Goal: Transaction & Acquisition: Purchase product/service

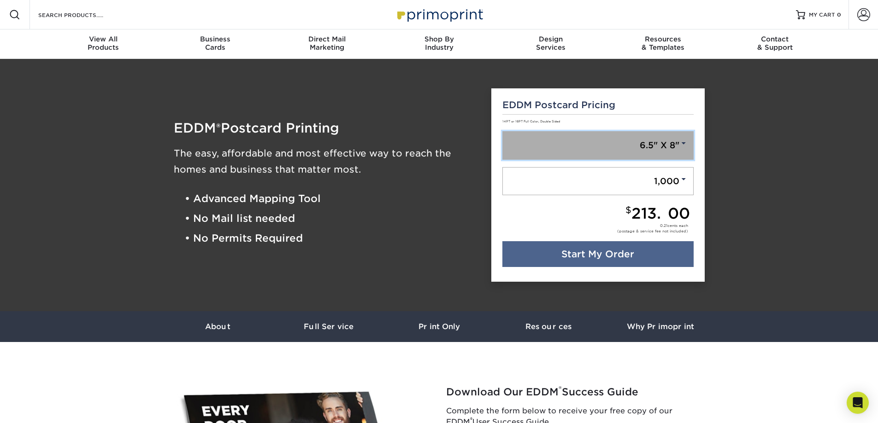
click at [688, 150] on link "6.5" X 8"" at bounding box center [597, 145] width 191 height 29
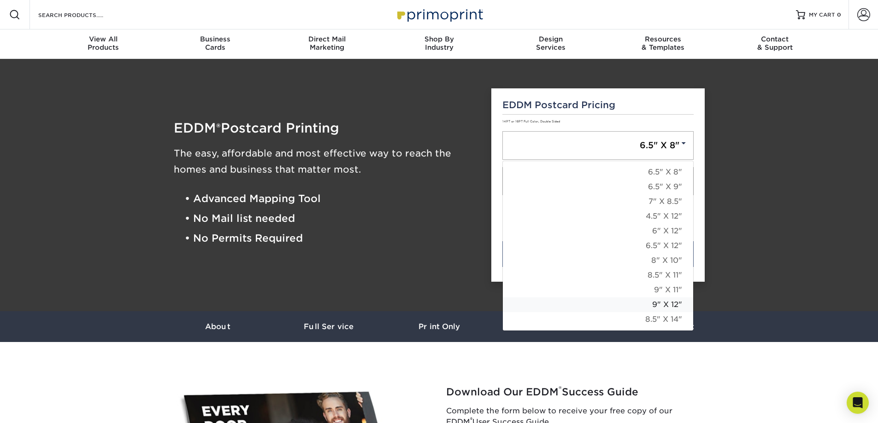
click at [674, 302] on link "9" X 12"" at bounding box center [598, 305] width 190 height 15
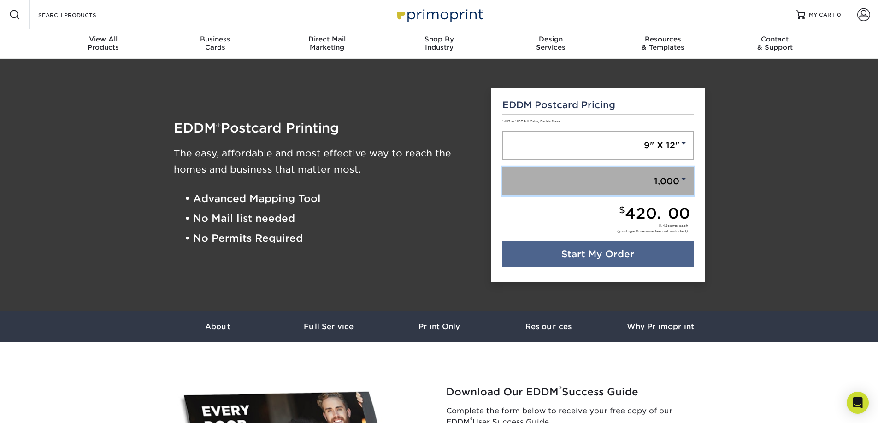
click at [684, 180] on span at bounding box center [683, 179] width 8 height 8
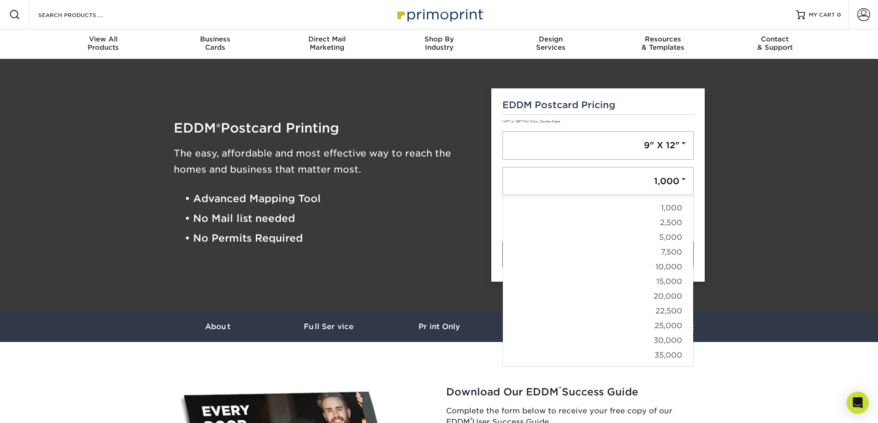
click at [700, 174] on div "EDDM Postcard Pricing 14PT or 16PT Full Color, Double Sided 9" X 12" 6.5" X 8" …" at bounding box center [597, 185] width 213 height 194
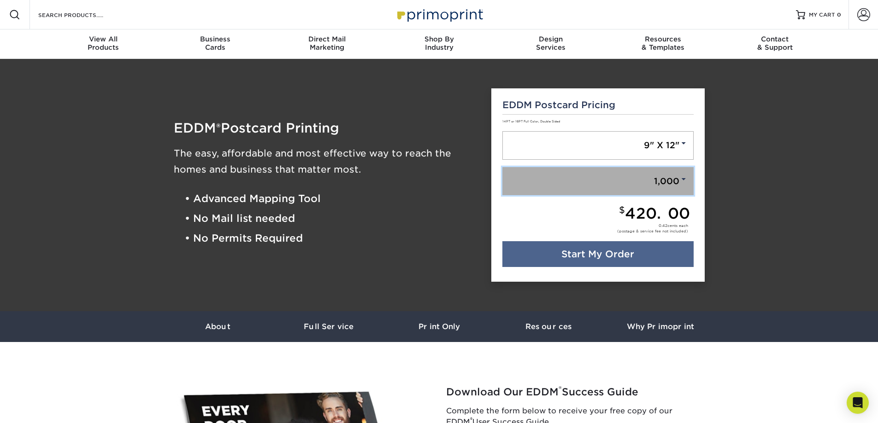
click at [664, 177] on link "1,000" at bounding box center [597, 181] width 191 height 29
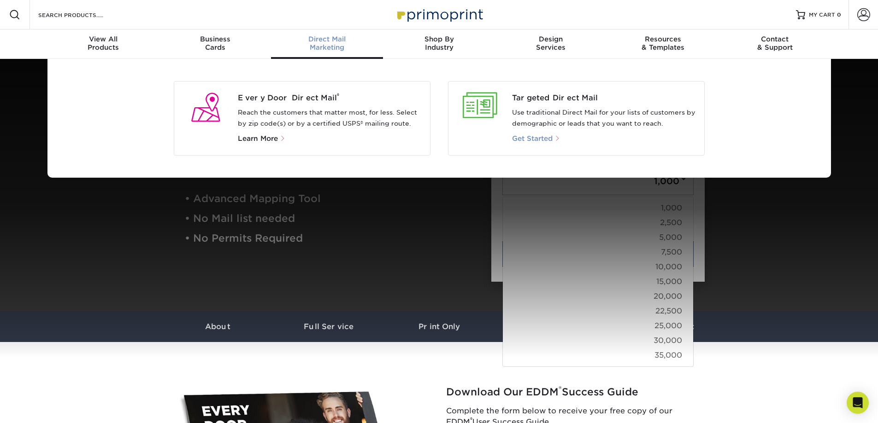
click at [552, 137] on span "Get Started" at bounding box center [532, 139] width 41 height 8
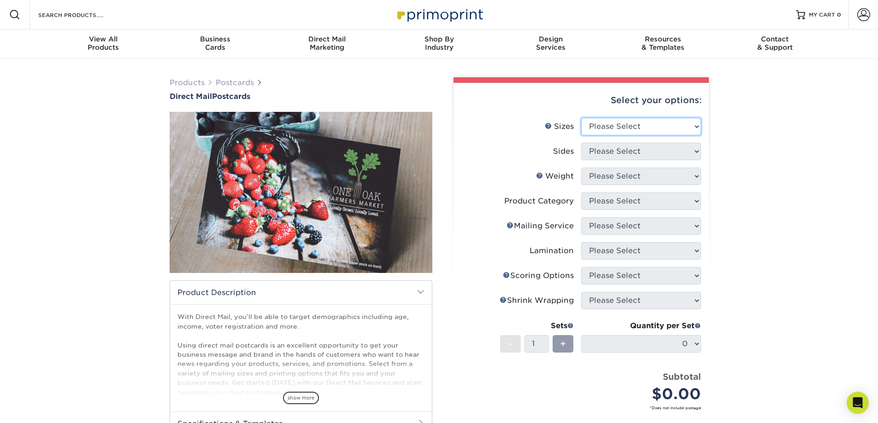
click at [695, 126] on select "Please Select 1.5" x 7" 2" x 4" 2" x 6" 2" x 7" 2" x 8" 2.12" x 5.5" 2.12" x 5.…" at bounding box center [641, 127] width 120 height 18
click at [763, 171] on div "Products Postcards Direct Mail Postcards $" at bounding box center [439, 304] width 878 height 491
click at [697, 124] on select "Please Select 1.5" x 7" 2" x 4" 2" x 6" 2" x 7" 2" x 8" 2.12" x 5.5" 2.12" x 5.…" at bounding box center [641, 127] width 120 height 18
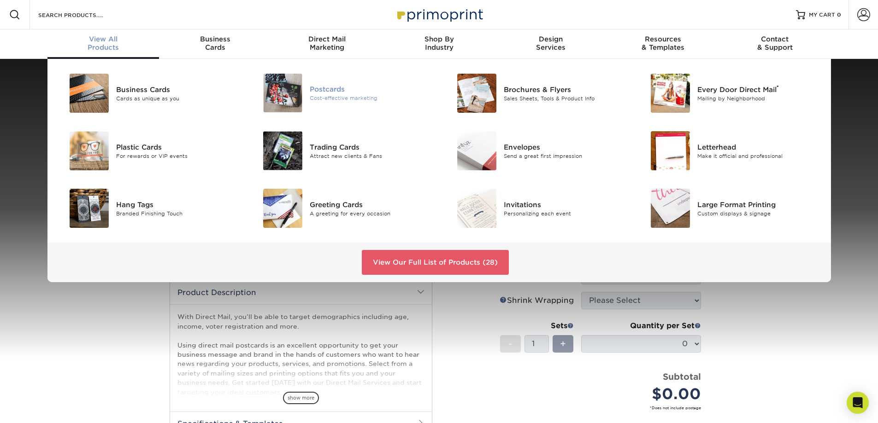
click at [294, 93] on img at bounding box center [282, 93] width 39 height 39
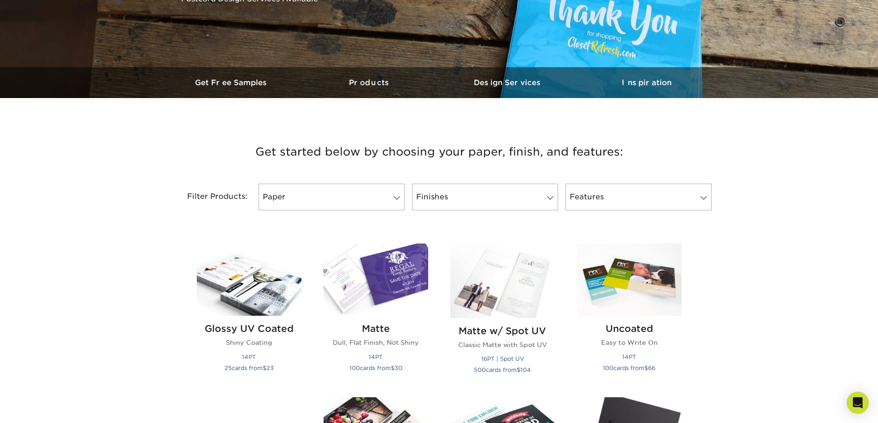
scroll to position [230, 0]
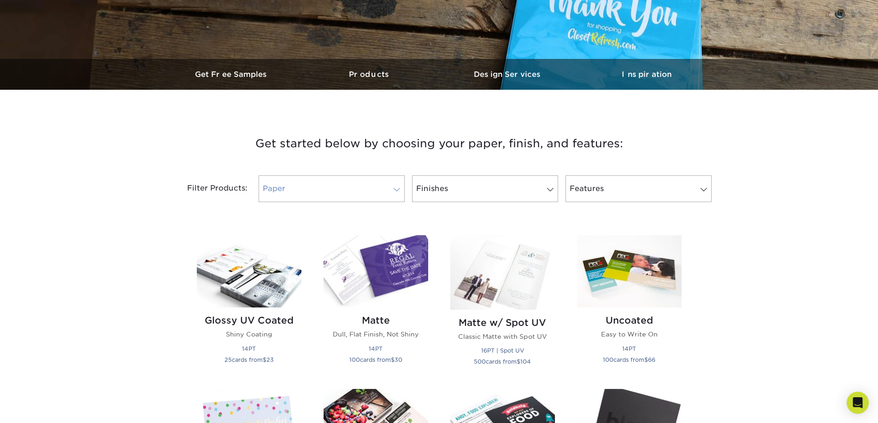
click at [395, 186] on span at bounding box center [396, 189] width 13 height 7
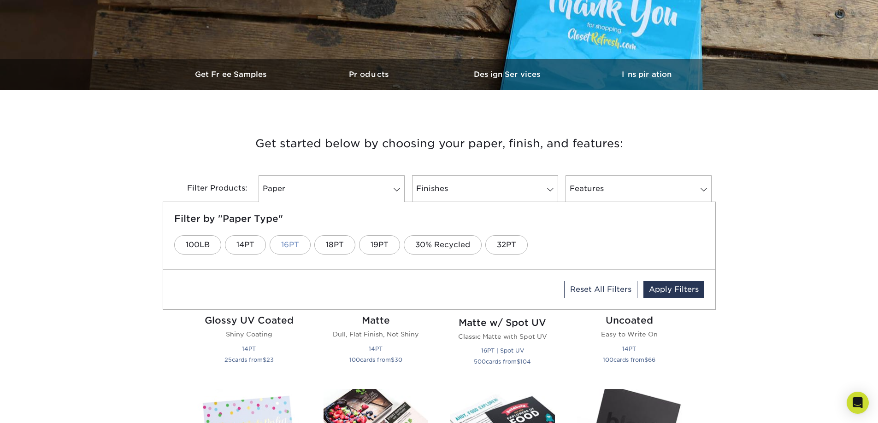
click at [295, 244] on link "16PT" at bounding box center [290, 244] width 41 height 19
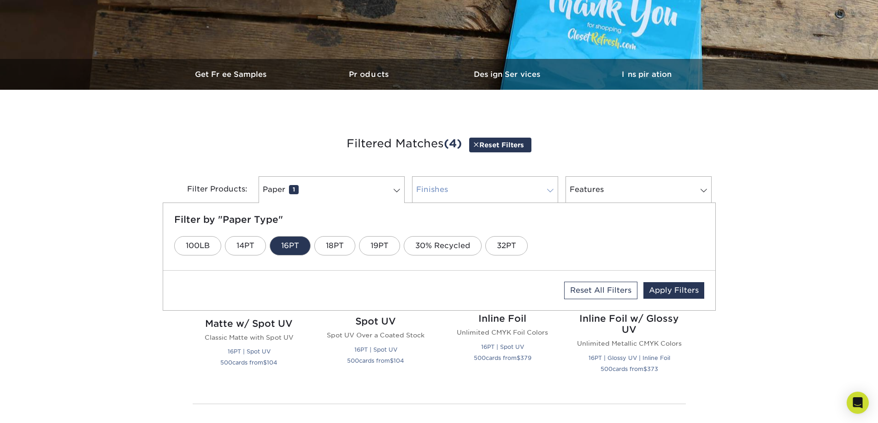
click at [455, 193] on link "Finishes 0" at bounding box center [485, 189] width 146 height 27
click at [261, 247] on link "Glossy UV" at bounding box center [253, 245] width 63 height 19
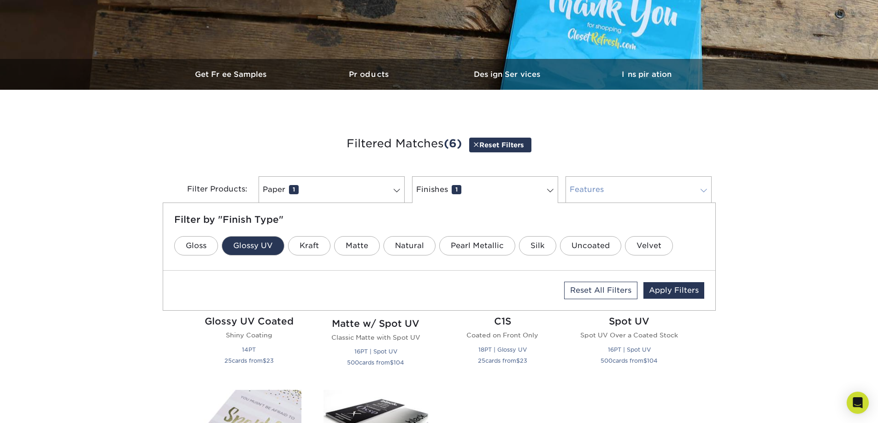
click at [606, 188] on link "Features 0" at bounding box center [638, 189] width 146 height 27
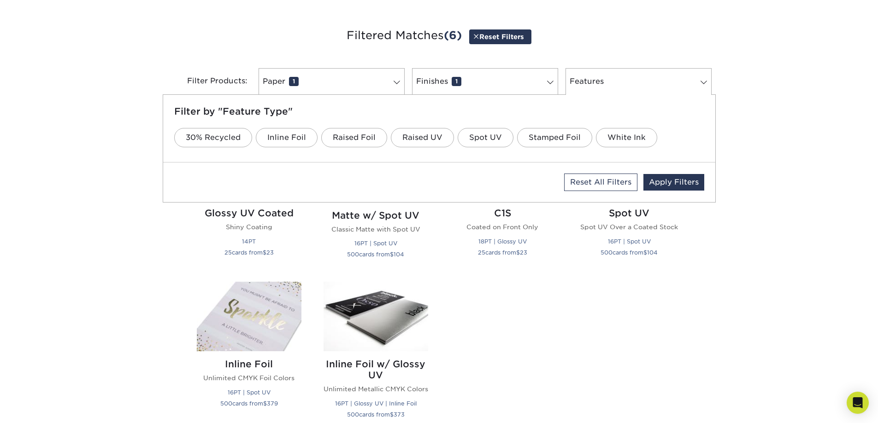
scroll to position [322, 0]
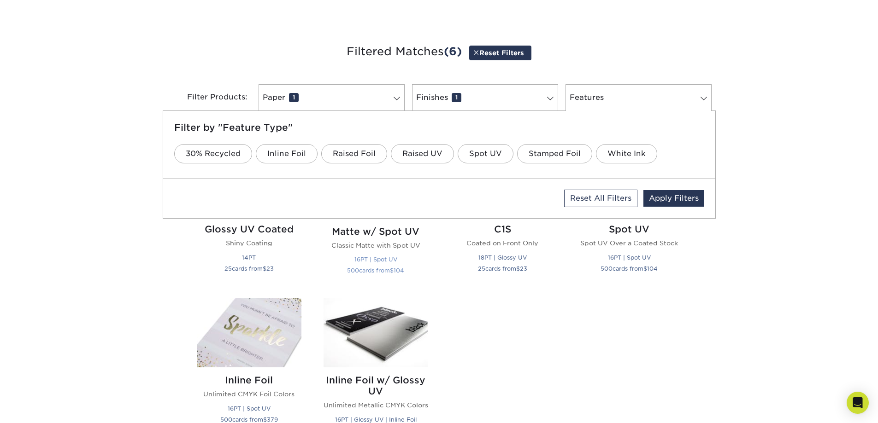
click at [372, 236] on h2 "Matte w/ Spot UV" at bounding box center [375, 231] width 105 height 11
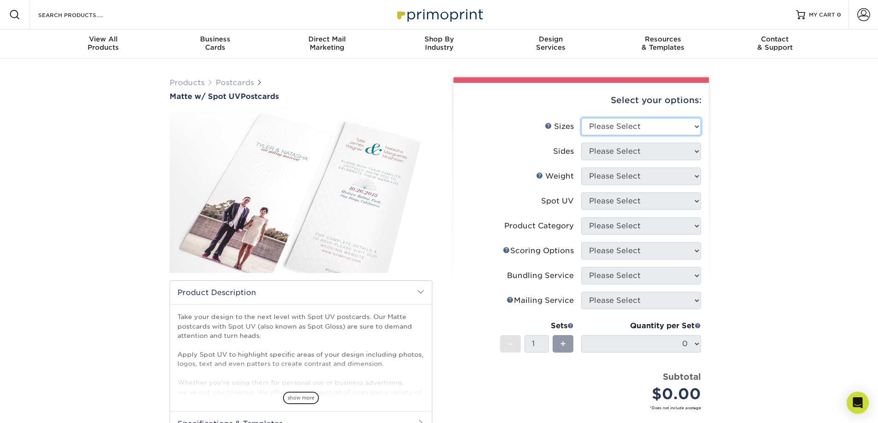
click at [695, 127] on select "Please Select 1.5" x 7" 2" x 6" 2" x 8" 2.12" x 5.5" 2.75" x 4.25" 2.75" x 8.5"…" at bounding box center [641, 127] width 120 height 18
click at [779, 201] on div "Products Postcards Matte w/ Spot UV Postcards" at bounding box center [439, 304] width 878 height 491
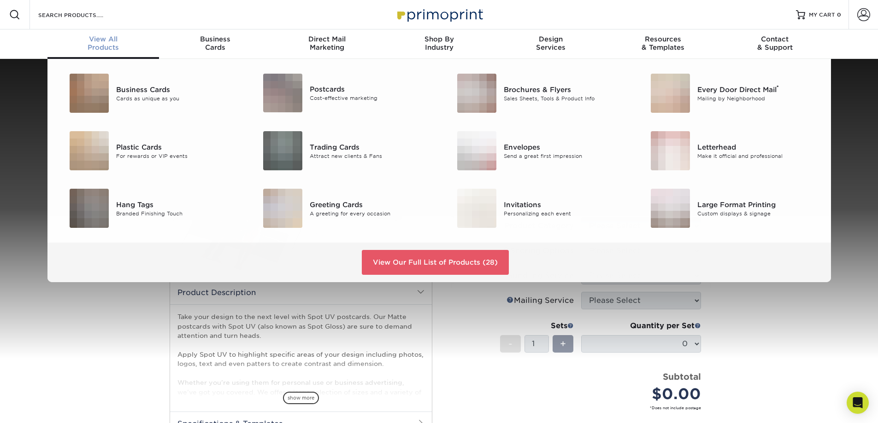
click at [106, 48] on div "View All Products" at bounding box center [103, 43] width 112 height 17
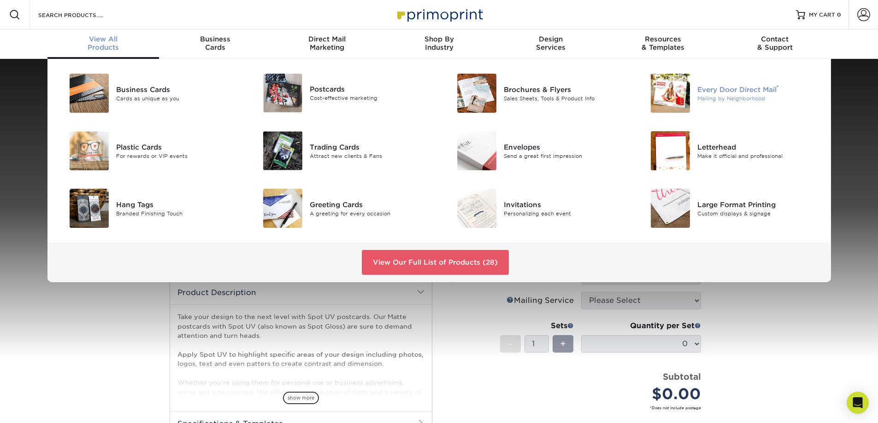
click at [673, 94] on img at bounding box center [669, 93] width 39 height 39
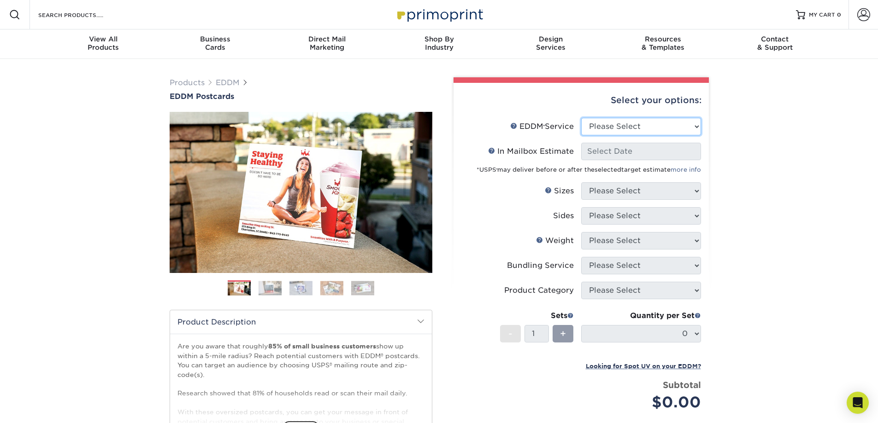
click at [694, 125] on select "Please Select Full Service Print Only" at bounding box center [641, 127] width 120 height 18
select select "full_service"
click at [581, 118] on select "Please Select Full Service Print Only" at bounding box center [641, 127] width 120 height 18
select select "-1"
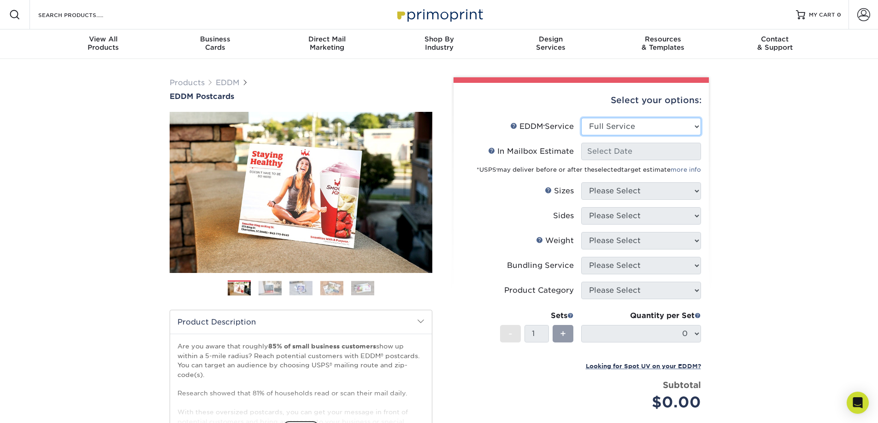
select select "-1"
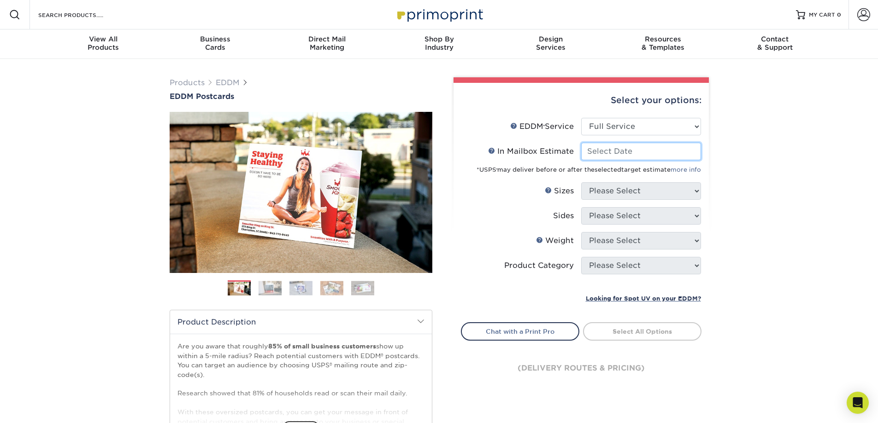
click at [690, 151] on input "In Mailbox Estimate Help In Mailbox Estimate" at bounding box center [641, 152] width 120 height 18
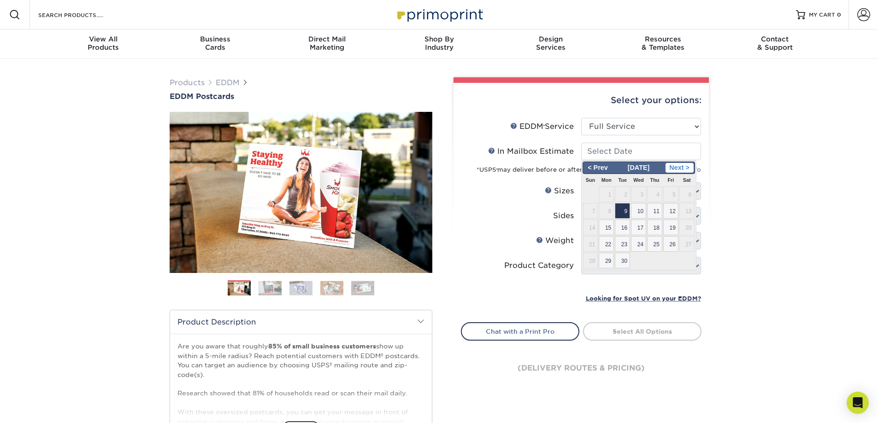
click at [689, 167] on span "Next >" at bounding box center [679, 168] width 28 height 10
click at [669, 223] on span "17" at bounding box center [670, 228] width 15 height 16
type input "[DATE]"
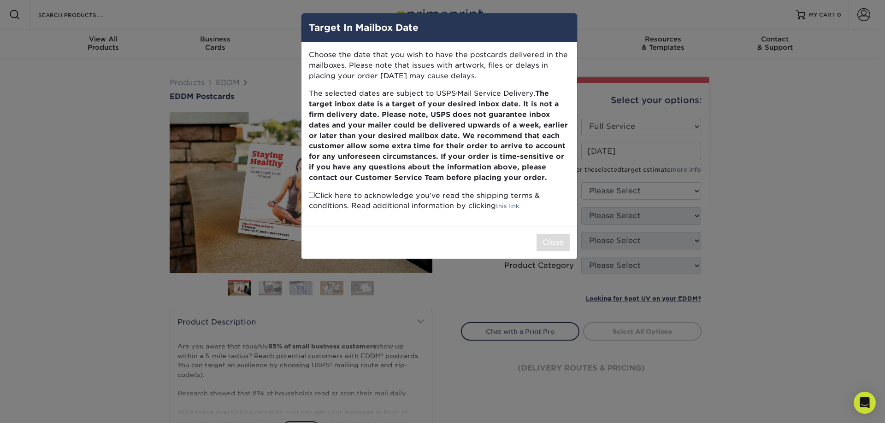
click at [312, 193] on input "checkbox" at bounding box center [312, 195] width 6 height 6
checkbox input "true"
click at [560, 240] on button "Close" at bounding box center [552, 243] width 33 height 18
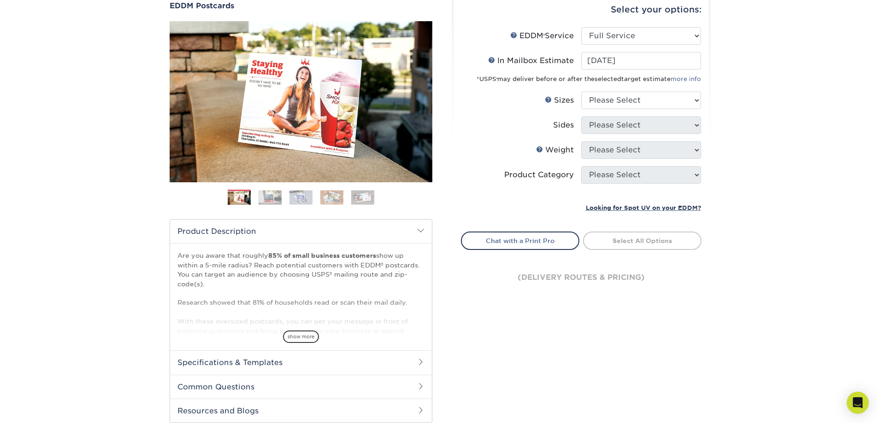
scroll to position [92, 0]
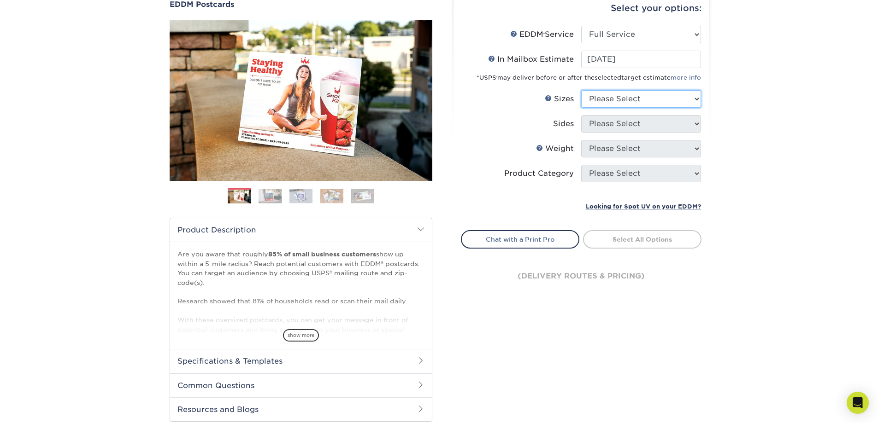
click at [691, 96] on select "Please Select 4.5" x 12" 6" x 12" 6.5" x 8" 6.5" x 9" 6.5" x 12" 7" x 8.5" 8" x…" at bounding box center [641, 99] width 120 height 18
select select "9.00x12.00"
click at [581, 90] on select "Please Select 4.5" x 12" 6" x 12" 6.5" x 8" 6.5" x 9" 6.5" x 12" 7" x 8.5" 8" x…" at bounding box center [641, 99] width 120 height 18
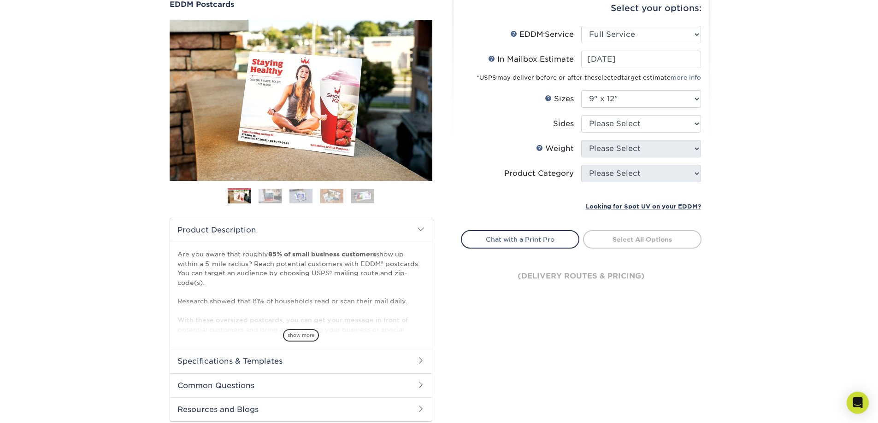
click at [750, 183] on div "Products EDDM EDDM Postcards Previous Next" at bounding box center [439, 213] width 878 height 492
click at [689, 121] on select "Please Select Print Both Sides Print Front Only" at bounding box center [641, 124] width 120 height 18
select select "13abbda7-1d64-4f25-8bb2-c179b224825d"
click at [581, 115] on select "Please Select Print Both Sides Print Front Only" at bounding box center [641, 124] width 120 height 18
click at [748, 145] on div "Products EDDM EDDM Postcards Previous Next" at bounding box center [439, 213] width 878 height 492
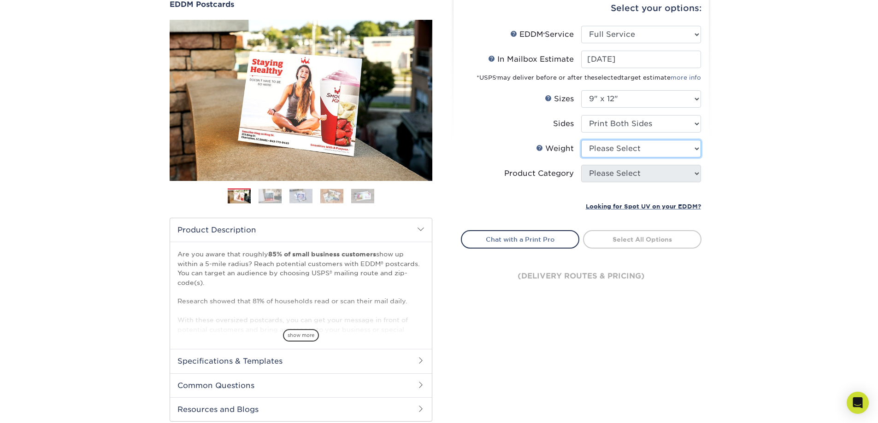
click at [697, 149] on select "Please Select 16PT 14PT" at bounding box center [641, 149] width 120 height 18
select select "16PT"
click at [581, 140] on select "Please Select 16PT 14PT" at bounding box center [641, 149] width 120 height 18
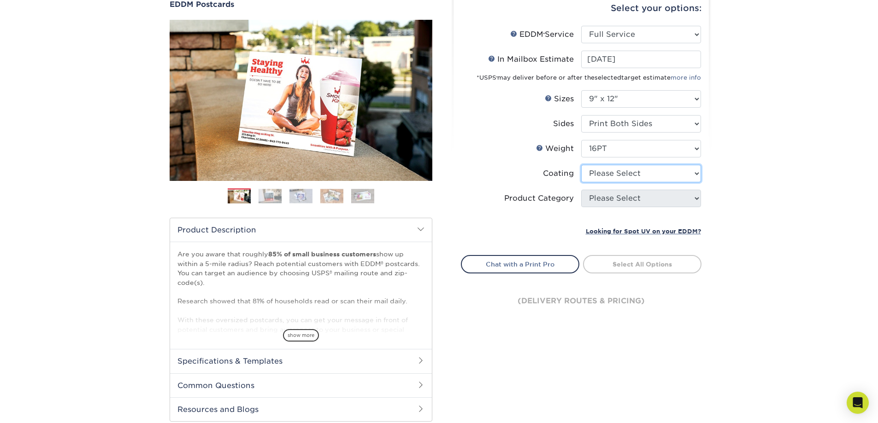
click at [681, 175] on select at bounding box center [641, 174] width 120 height 18
select select "ae367451-b2b8-45df-a344-0f05b6a12993"
click at [581, 165] on select at bounding box center [641, 174] width 120 height 18
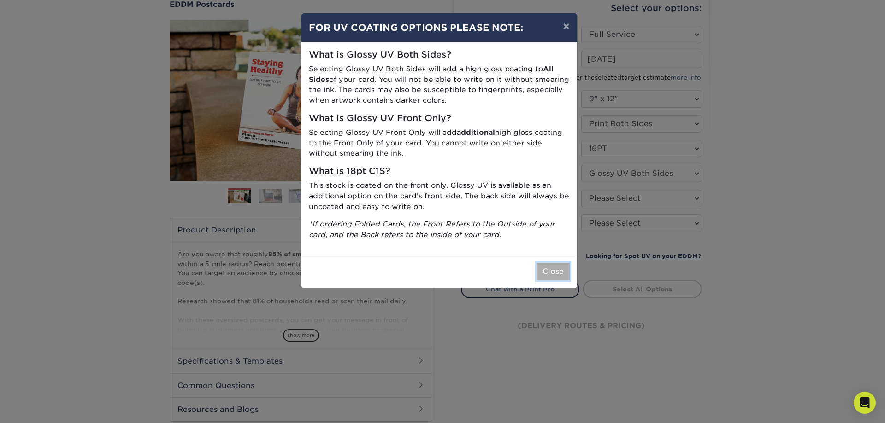
click at [554, 272] on button "Close" at bounding box center [552, 272] width 33 height 18
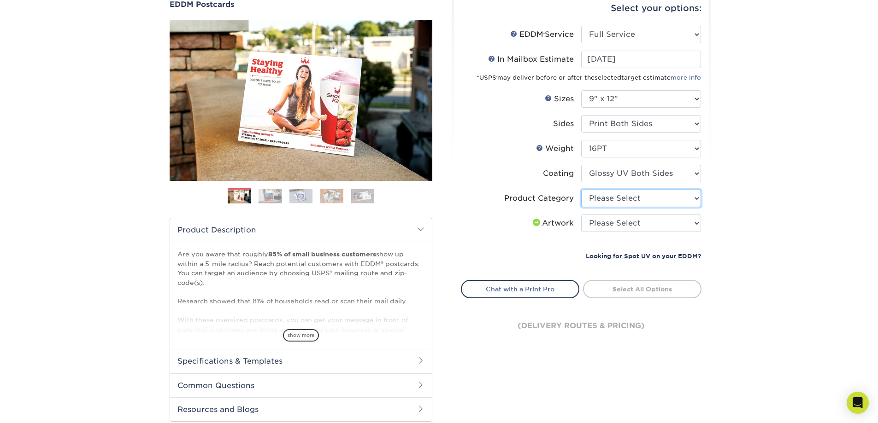
click at [697, 198] on select "Please Select Sell Sheets" at bounding box center [641, 199] width 120 height 18
click at [731, 197] on div "Products EDDM EDDM Postcards Previous Next" at bounding box center [439, 213] width 878 height 492
click at [692, 199] on select "Please Select Sell Sheets" at bounding box center [641, 199] width 120 height 18
select select "eddd4a87-9082-47bb-843b-3bca55f6c842"
click at [581, 190] on select "Please Select Sell Sheets" at bounding box center [641, 199] width 120 height 18
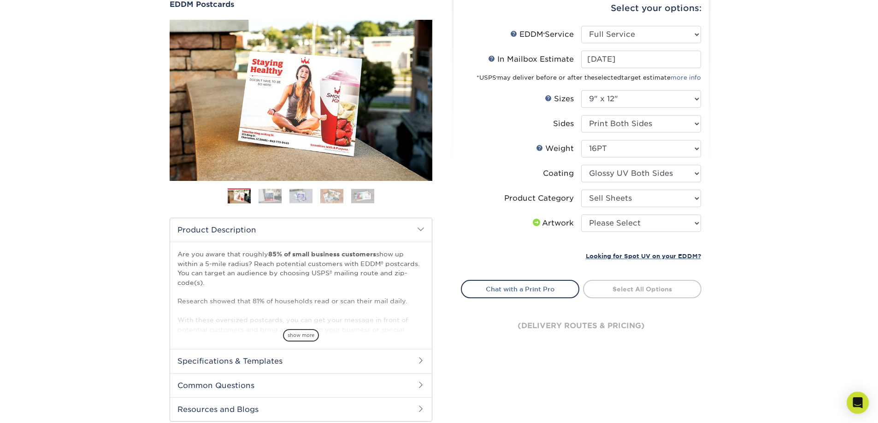
click at [730, 210] on div "Products EDDM EDDM Postcards Previous Next" at bounding box center [439, 213] width 878 height 492
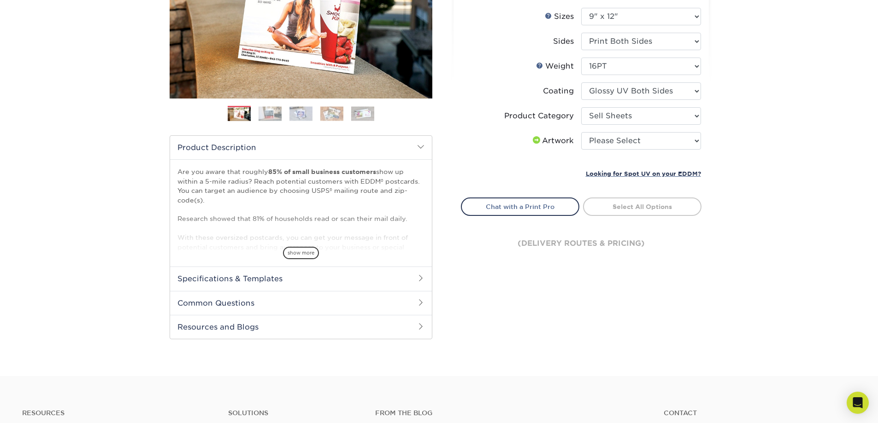
scroll to position [184, 0]
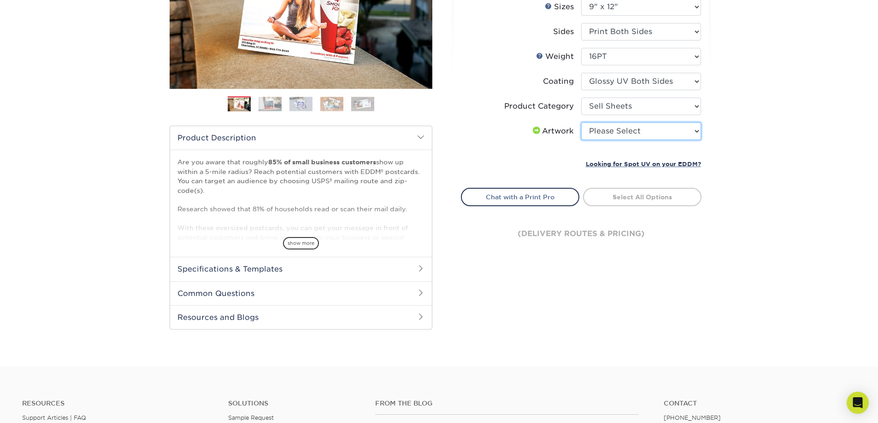
click at [693, 132] on select "Please Select I will upload files I need a design - $150" at bounding box center [641, 132] width 120 height 18
select select "upload"
click at [581, 123] on select "Please Select I will upload files I need a design - $150" at bounding box center [641, 132] width 120 height 18
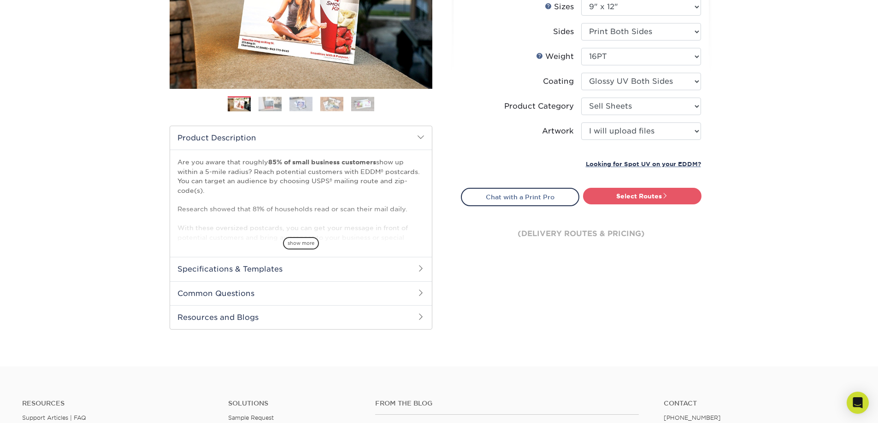
click at [763, 149] on div "Products EDDM EDDM Postcards Previous Next" at bounding box center [439, 121] width 878 height 492
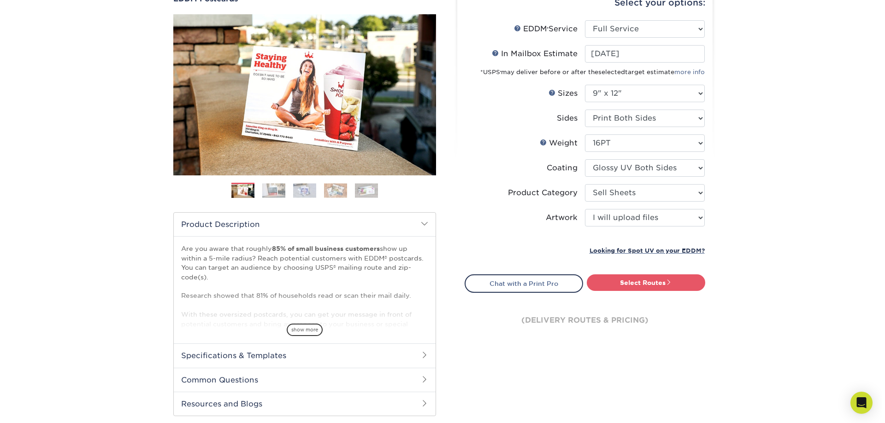
scroll to position [92, 0]
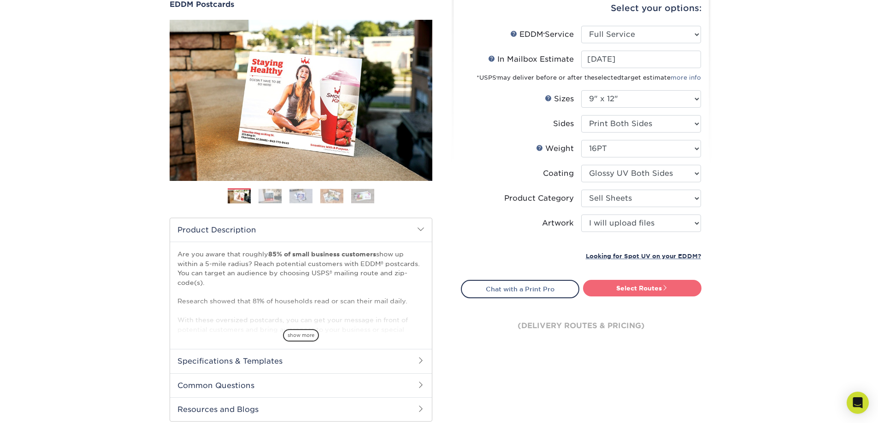
click at [662, 286] on link "Select Routes" at bounding box center [642, 288] width 118 height 17
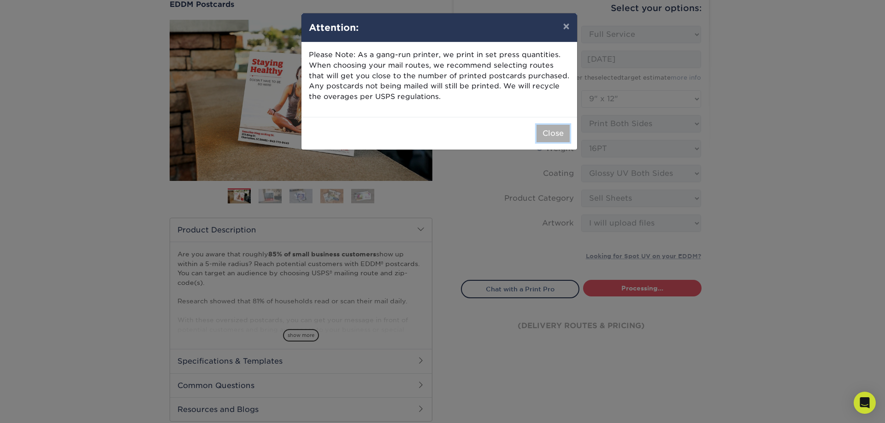
click at [544, 131] on button "Close" at bounding box center [552, 134] width 33 height 18
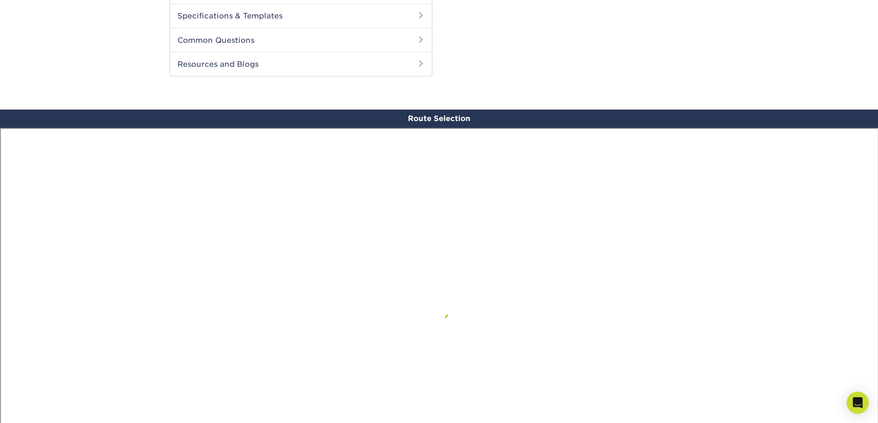
scroll to position [537, 0]
